Goal: Task Accomplishment & Management: Use online tool/utility

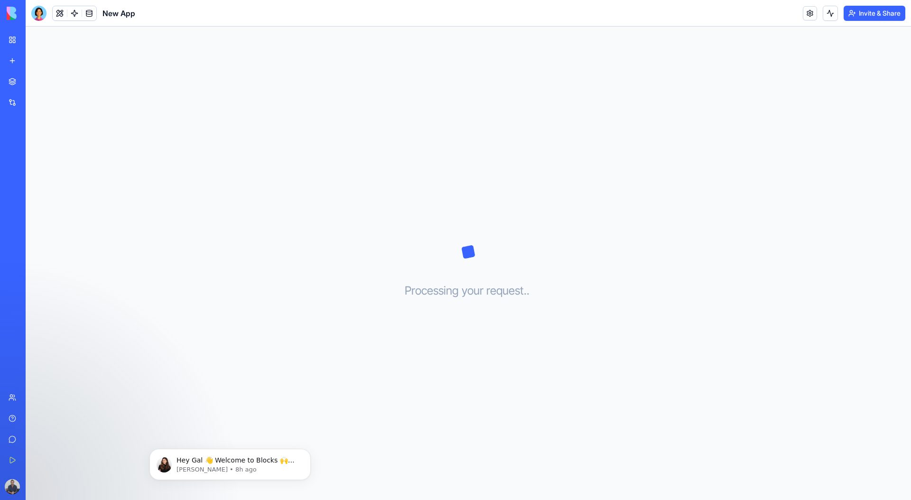
click at [31, 56] on div "New app" at bounding box center [29, 60] width 12 height 9
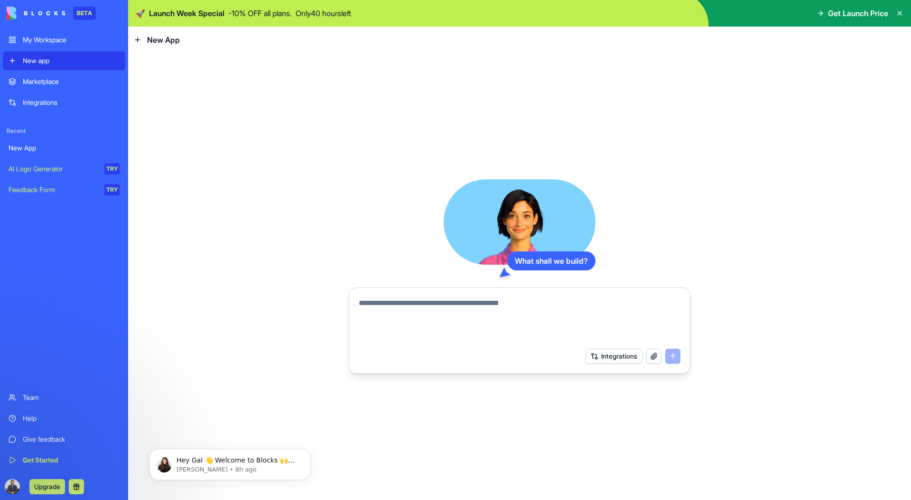
click at [506, 215] on video at bounding box center [520, 221] width 152 height 85
drag, startPoint x: 493, startPoint y: 223, endPoint x: 438, endPoint y: 222, distance: 55.1
click at [438, 222] on div "What shall we build? Integrations" at bounding box center [520, 276] width 342 height 195
click at [72, 38] on div "My Workspace" at bounding box center [71, 39] width 97 height 9
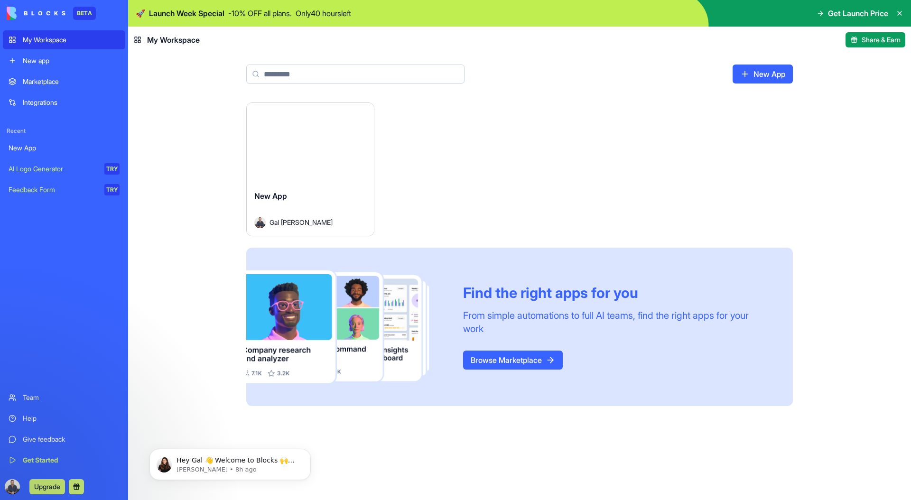
click at [737, 73] on link "New App" at bounding box center [763, 74] width 60 height 19
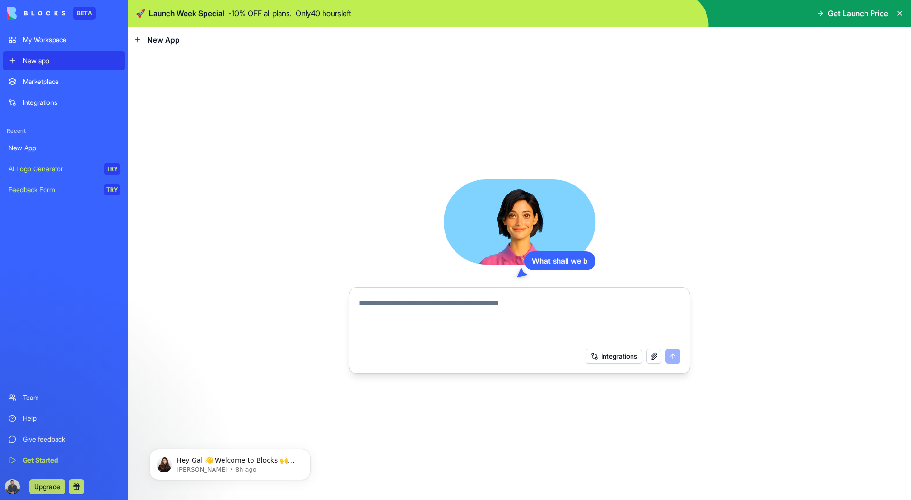
click at [494, 289] on form "Integrations" at bounding box center [520, 331] width 342 height 86
click at [491, 295] on div at bounding box center [519, 317] width 333 height 51
click at [490, 301] on textarea at bounding box center [520, 321] width 322 height 46
type textarea "*"
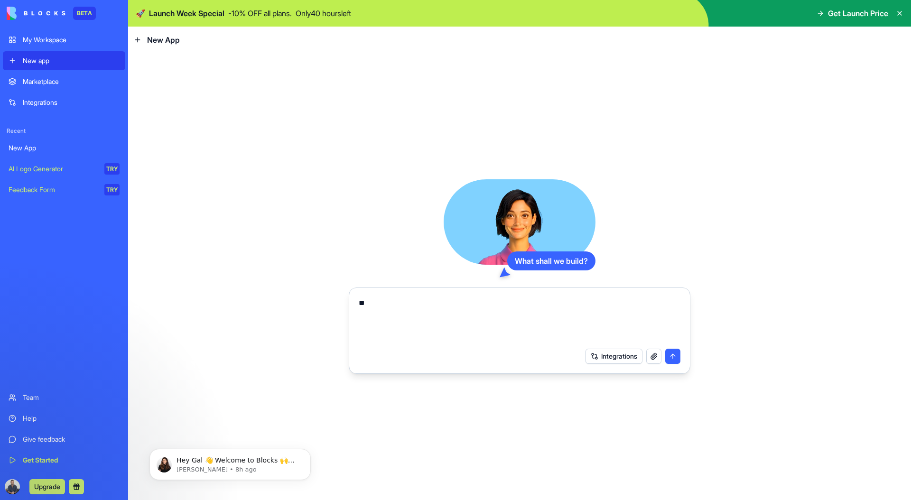
type textarea "*"
type textarea "**********"
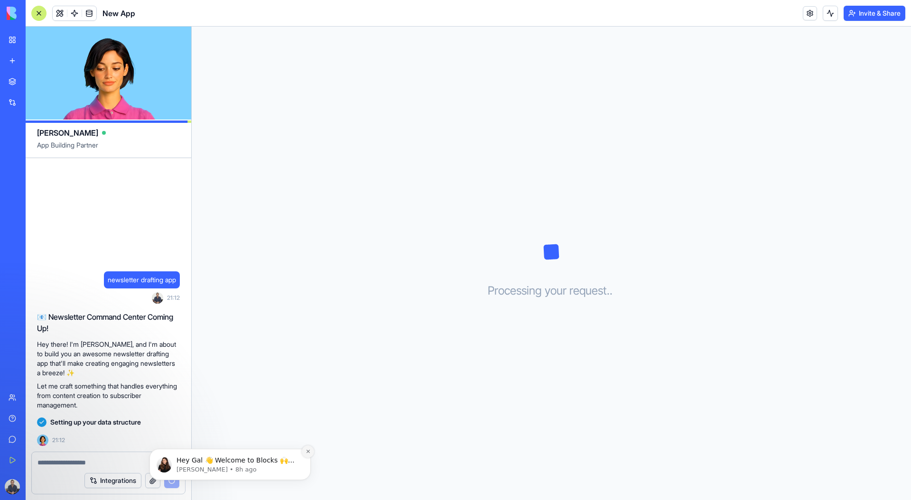
click at [308, 447] on button "Dismiss notification" at bounding box center [308, 452] width 12 height 12
